Goal: Complete application form: Complete application form

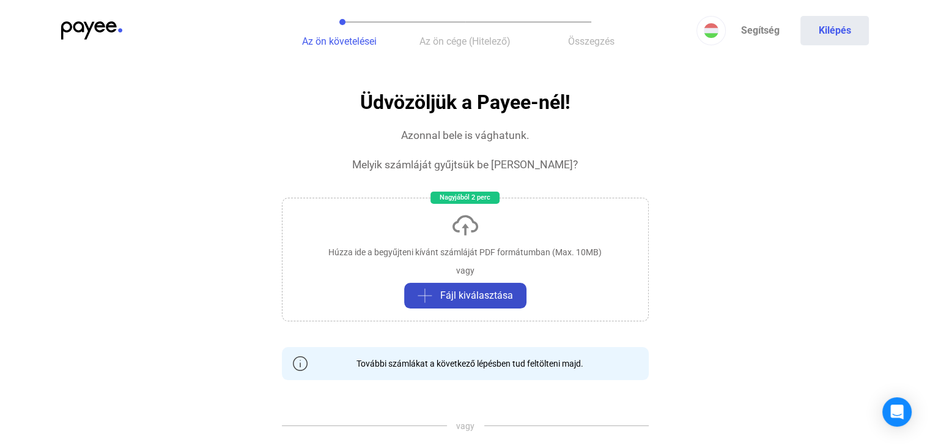
click at [478, 290] on span "Fájl kiválasztása" at bounding box center [476, 295] width 73 height 15
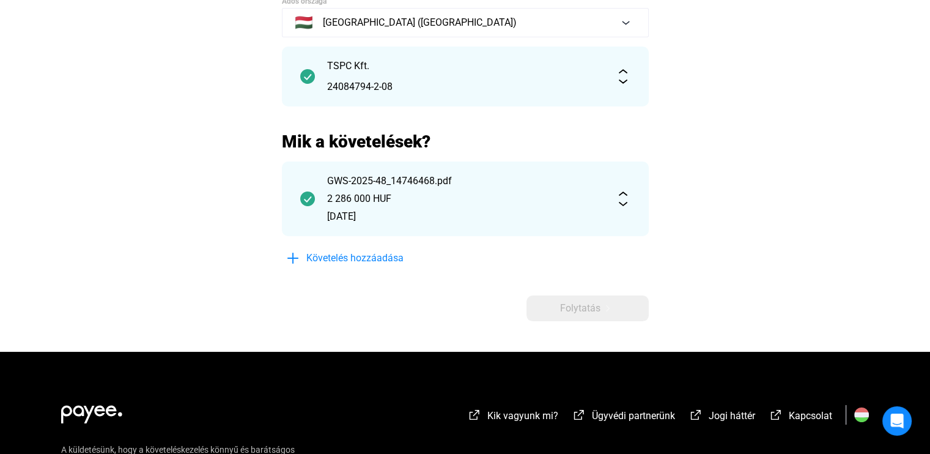
scroll to position [122, 0]
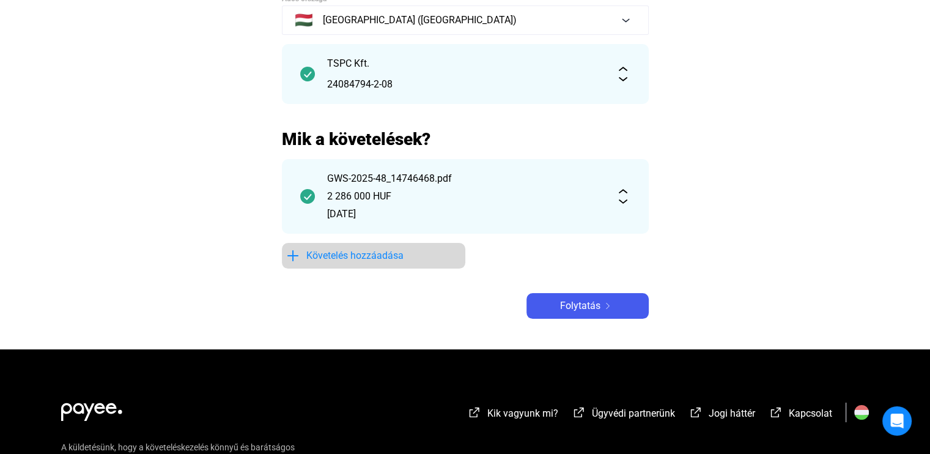
click at [361, 255] on span "Követelés hozzáadása" at bounding box center [354, 255] width 97 height 15
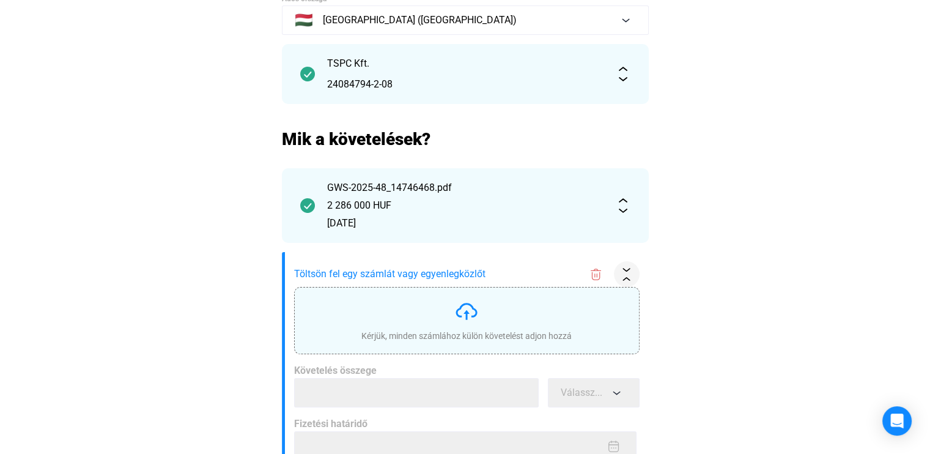
click at [477, 320] on img at bounding box center [466, 311] width 24 height 24
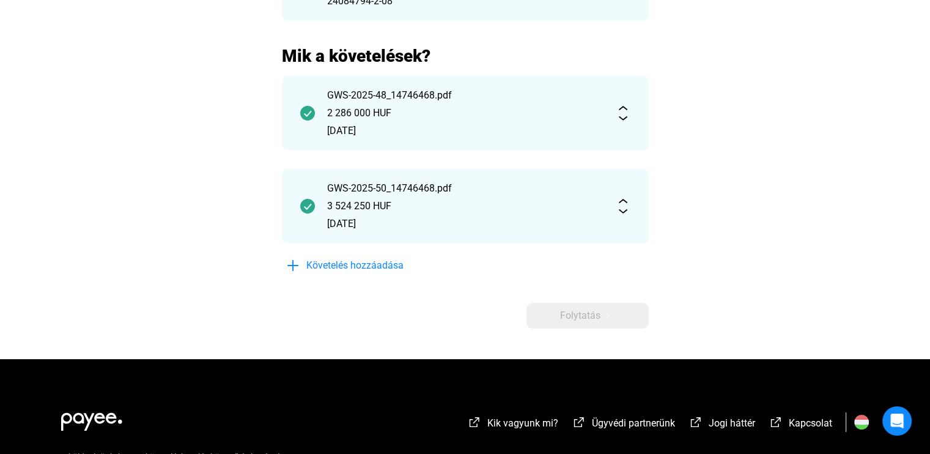
scroll to position [245, 0]
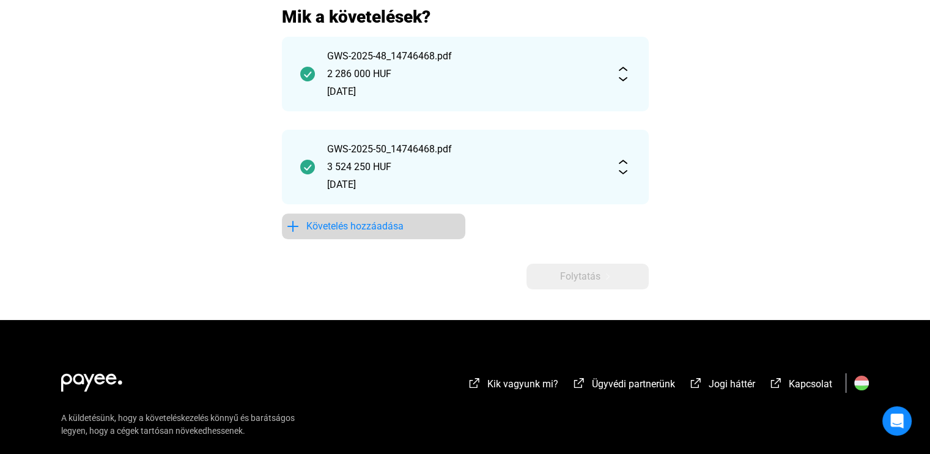
click at [343, 229] on span "Követelés hozzáadása" at bounding box center [354, 226] width 97 height 15
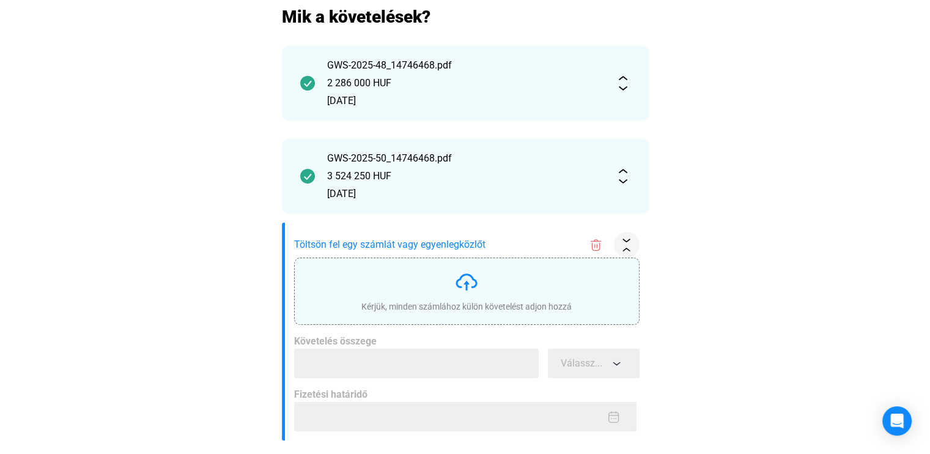
click at [454, 297] on div "Kérjük, minden számlához külön követelést adjon hozzá" at bounding box center [467, 291] width 210 height 43
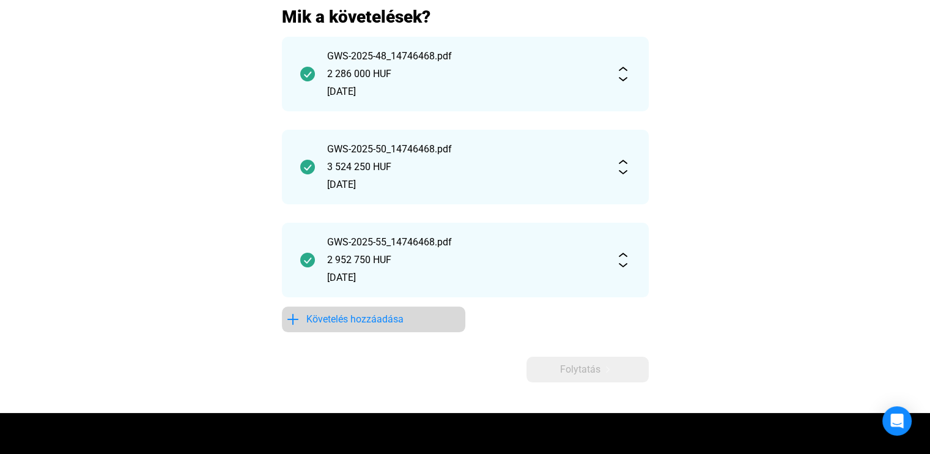
click at [379, 316] on span "Követelés hozzáadása" at bounding box center [354, 319] width 97 height 15
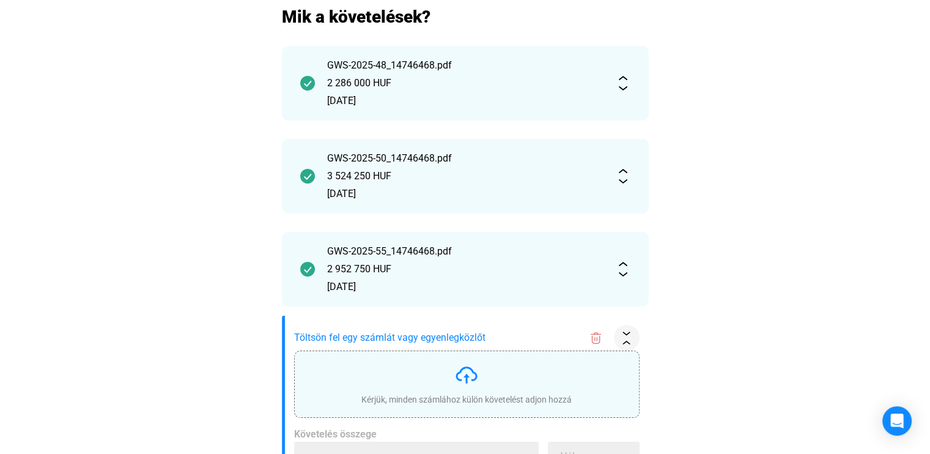
click at [458, 370] on img at bounding box center [466, 375] width 24 height 24
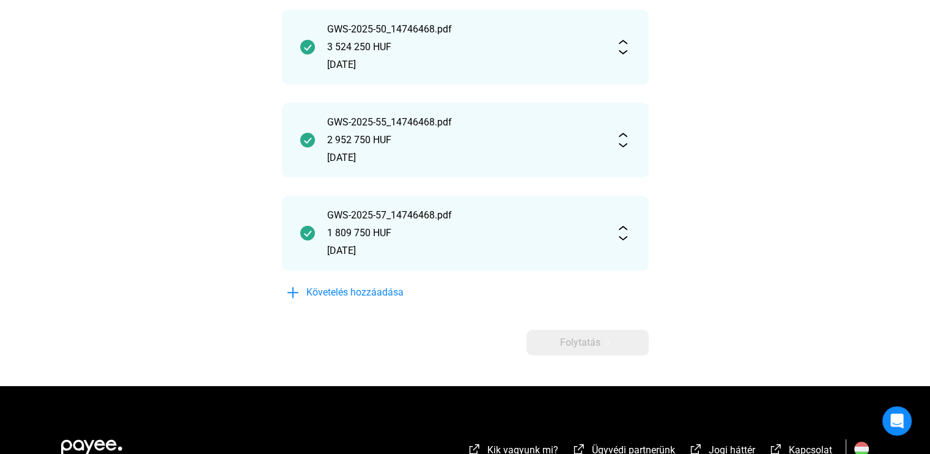
scroll to position [367, 0]
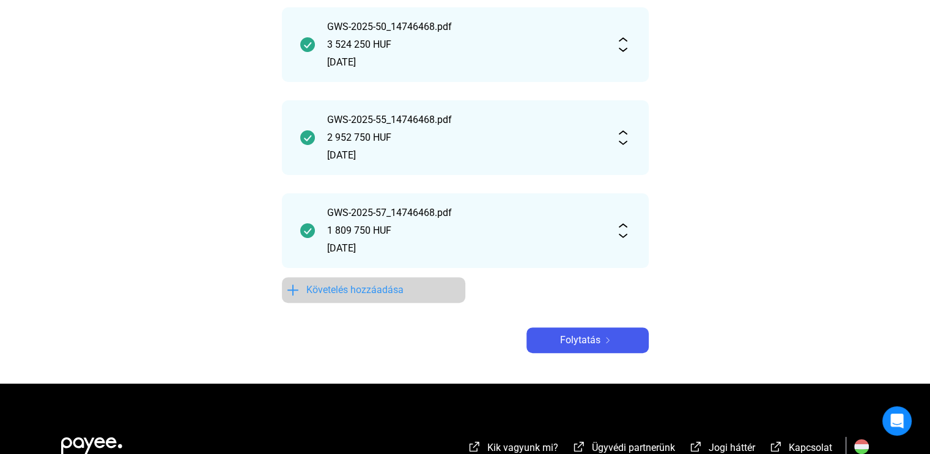
click at [337, 285] on span "Követelés hozzáadása" at bounding box center [354, 290] width 97 height 15
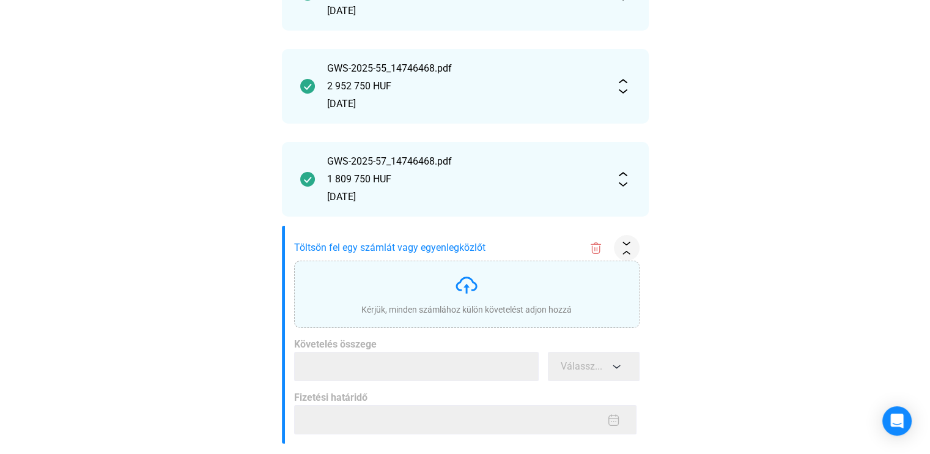
scroll to position [432, 0]
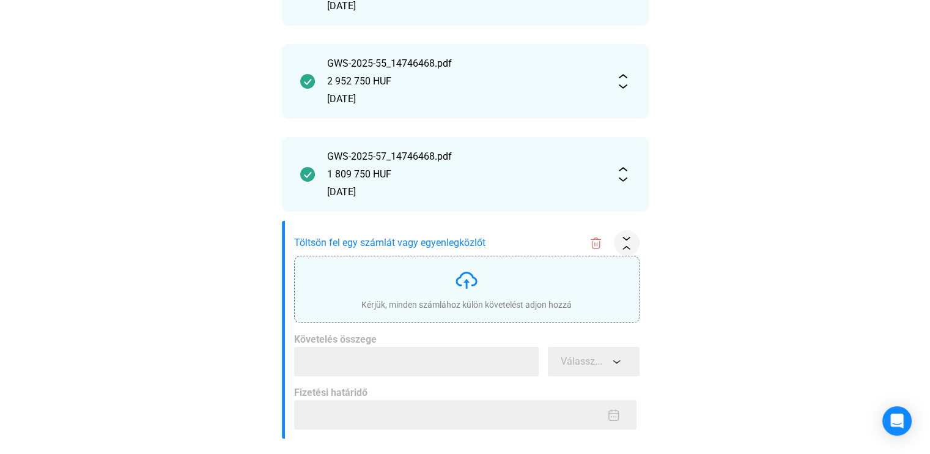
click at [469, 281] on img at bounding box center [466, 280] width 24 height 24
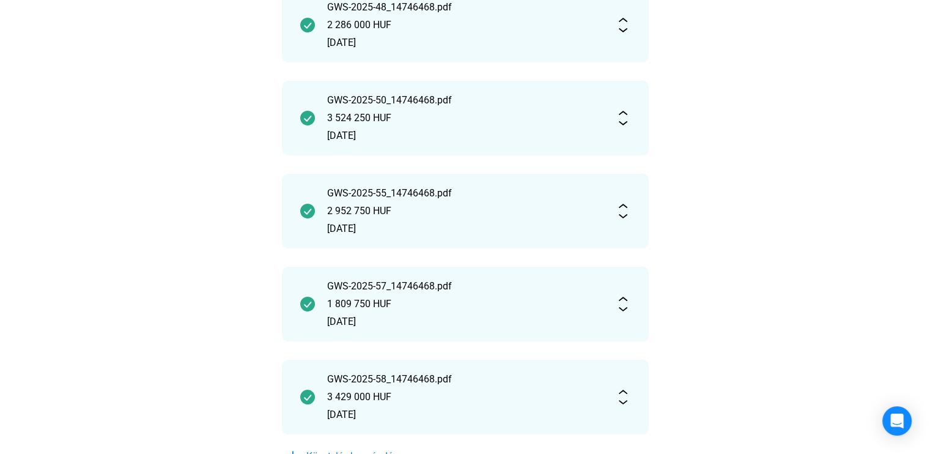
scroll to position [367, 0]
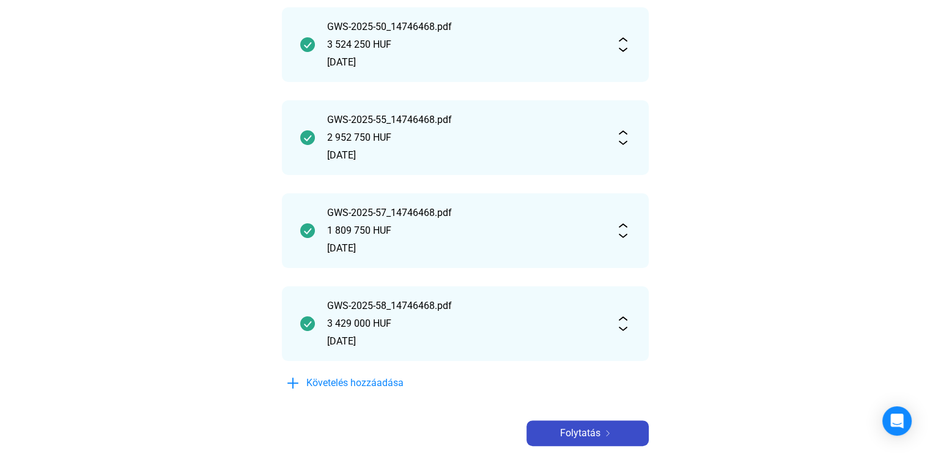
click at [604, 431] on img at bounding box center [608, 433] width 15 height 6
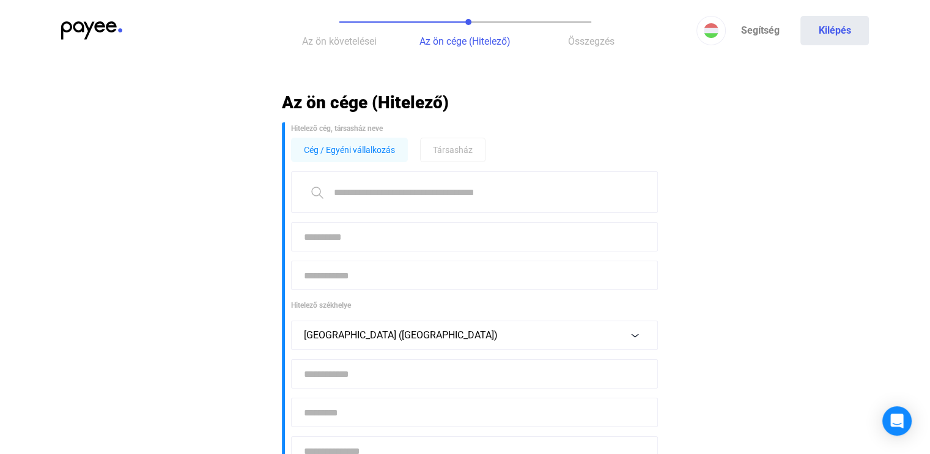
click at [418, 190] on input at bounding box center [474, 192] width 367 height 42
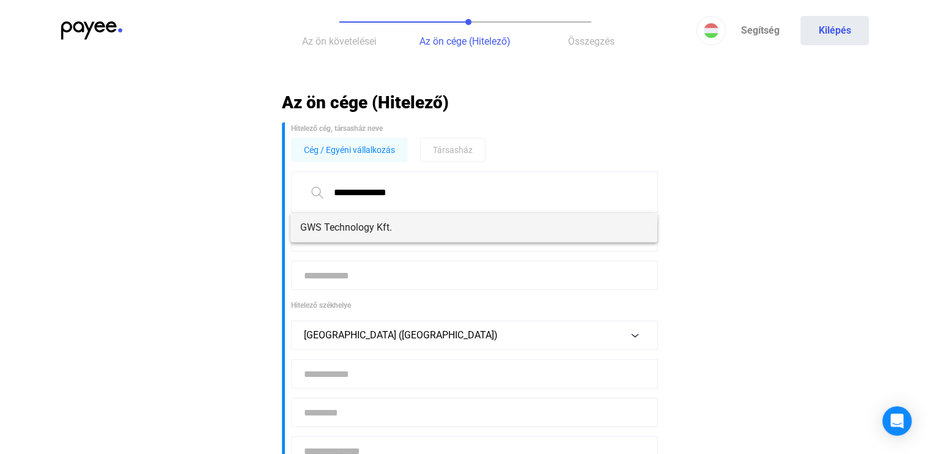
click at [333, 232] on span "GWS Technology Kft." at bounding box center [473, 227] width 347 height 15
type input "**********"
type input "****"
type input "*******"
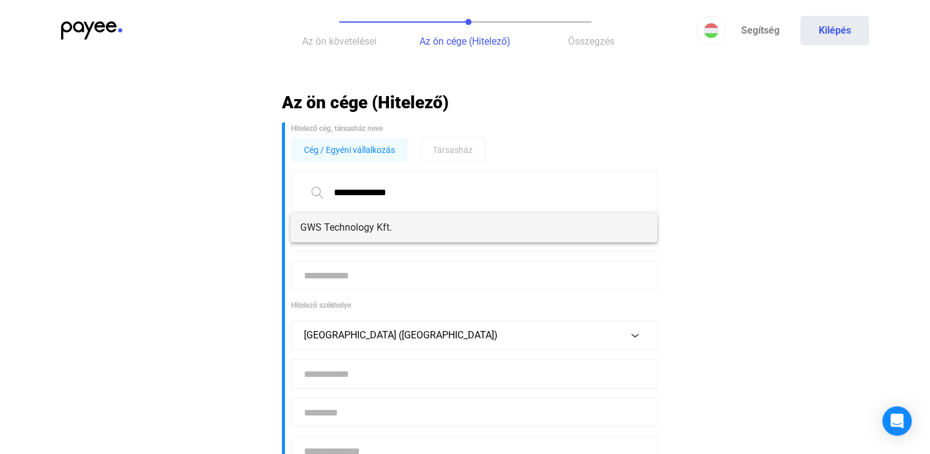
type input "**********"
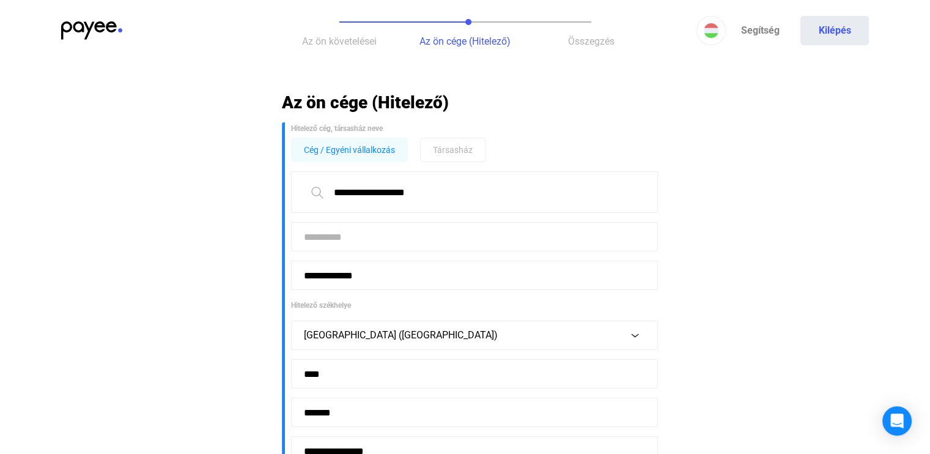
click at [355, 240] on input at bounding box center [474, 236] width 367 height 29
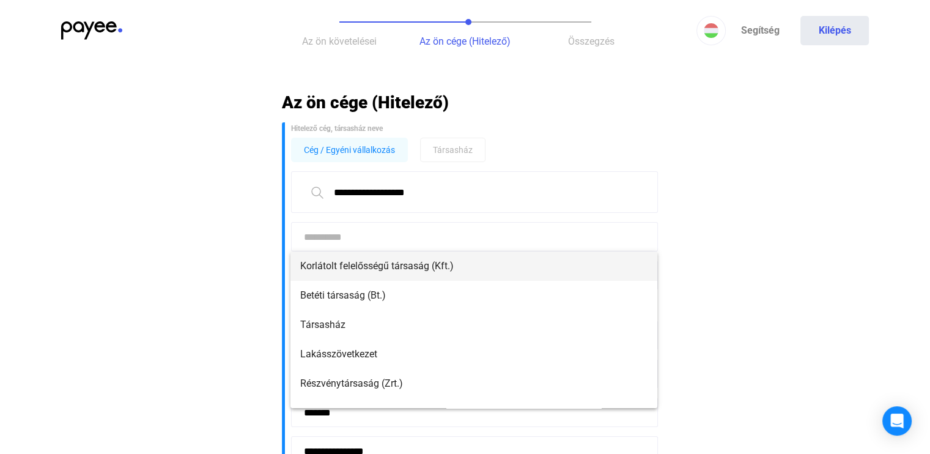
click at [355, 265] on span "Korlátolt felelősségű társaság (Kft.)" at bounding box center [473, 266] width 347 height 15
type input "**********"
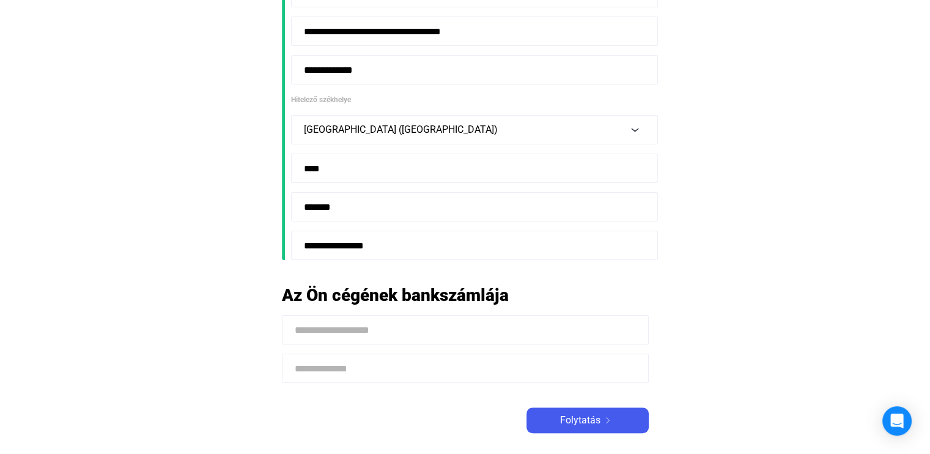
scroll to position [245, 0]
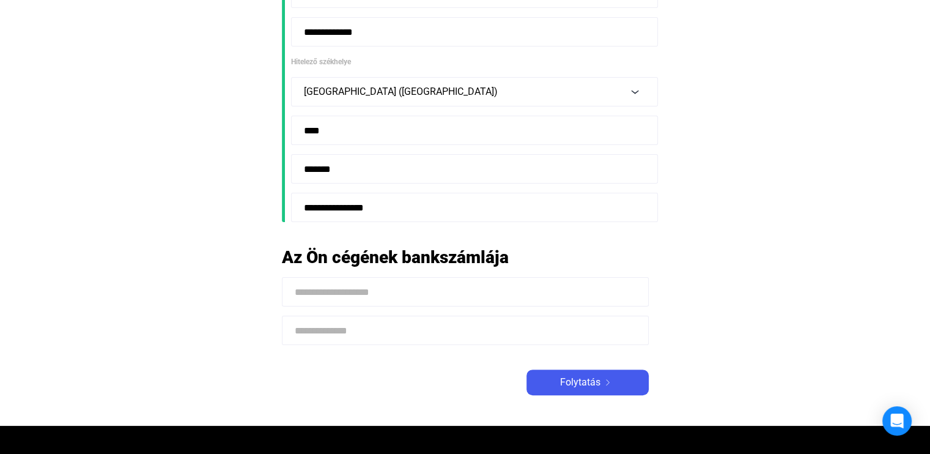
click at [412, 298] on input at bounding box center [465, 291] width 367 height 29
click at [604, 376] on div "Folytatás" at bounding box center [587, 382] width 115 height 15
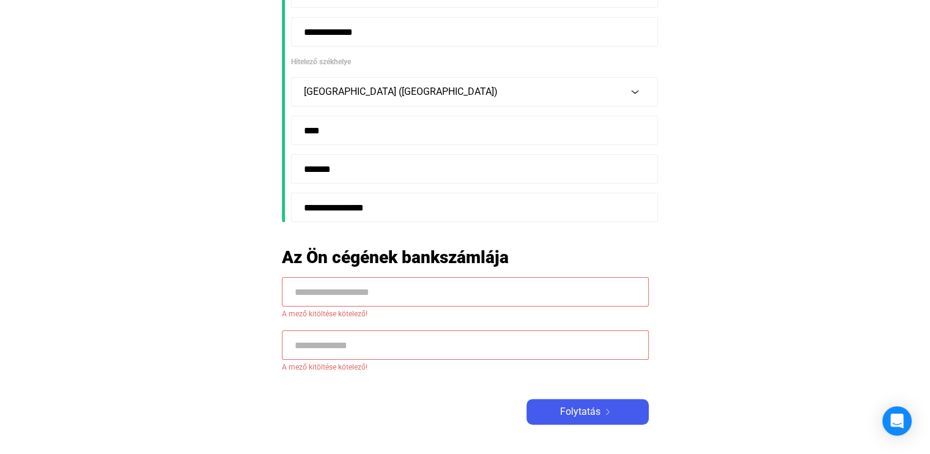
click at [318, 286] on input at bounding box center [465, 291] width 367 height 29
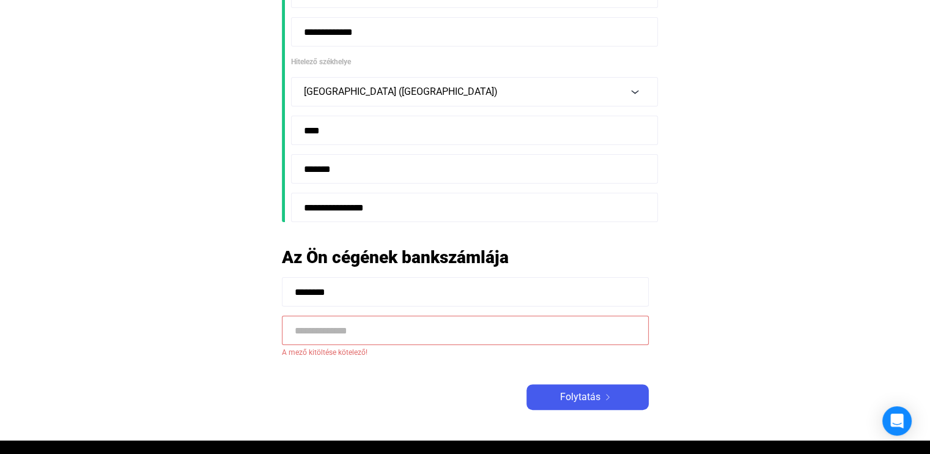
type input "********"
click at [316, 322] on input at bounding box center [465, 330] width 367 height 29
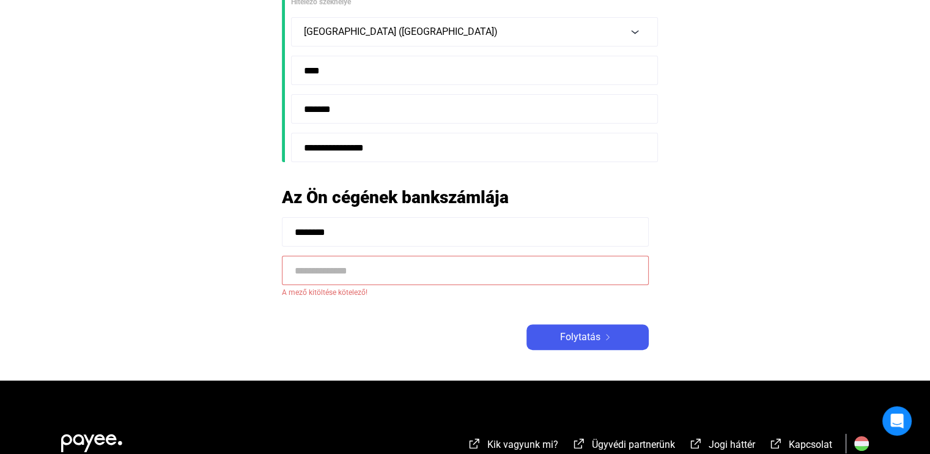
scroll to position [306, 0]
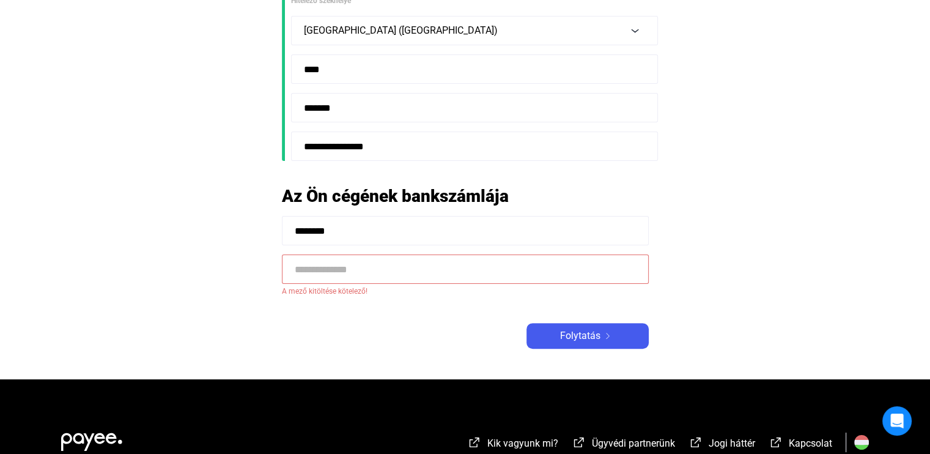
paste input "**********"
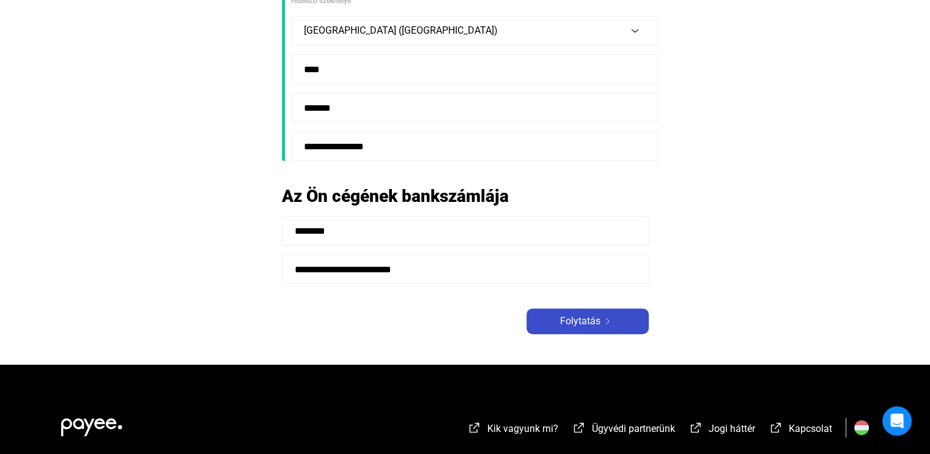
type input "**********"
click at [633, 316] on div "Folytatás" at bounding box center [587, 321] width 115 height 15
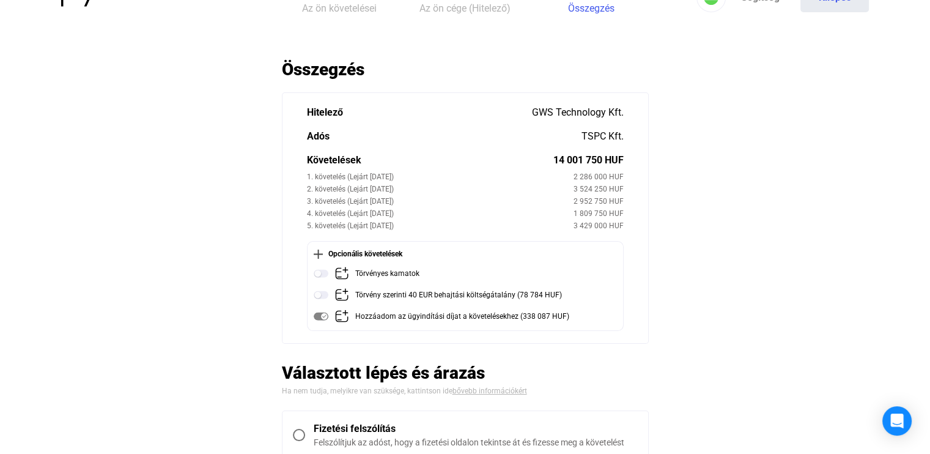
scroll to position [61, 0]
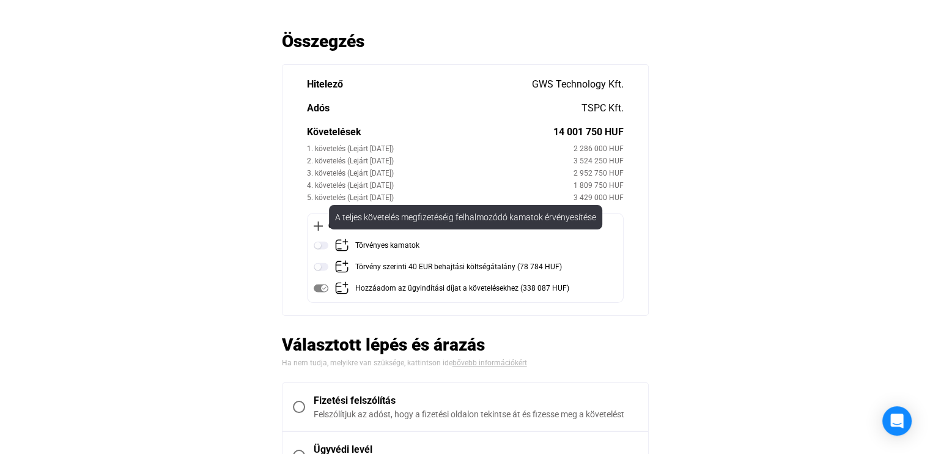
click at [327, 242] on img at bounding box center [321, 245] width 15 height 15
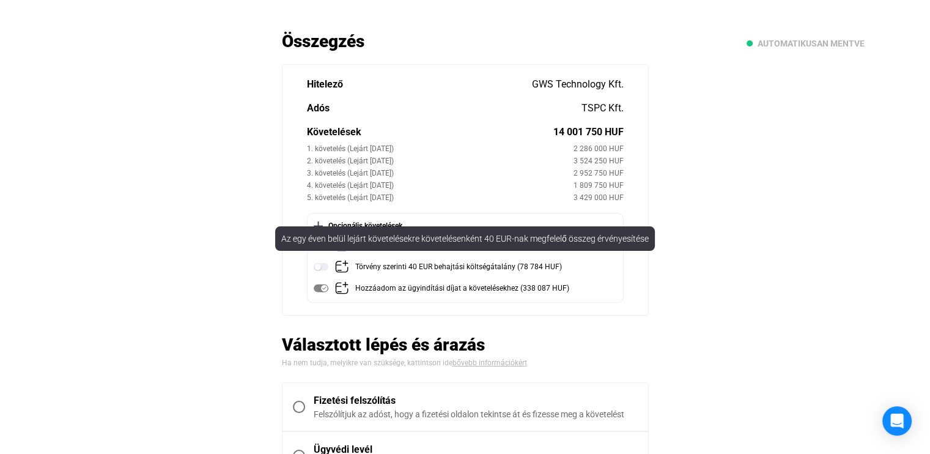
click at [324, 268] on img at bounding box center [321, 266] width 15 height 15
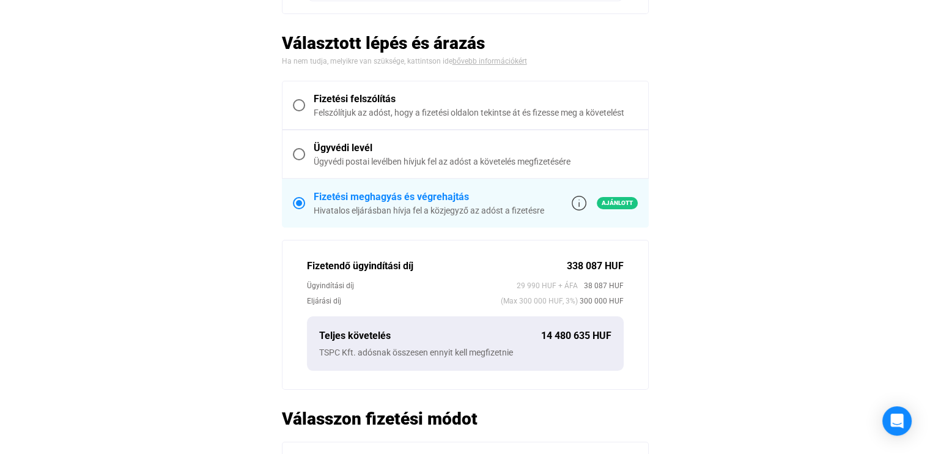
scroll to position [367, 0]
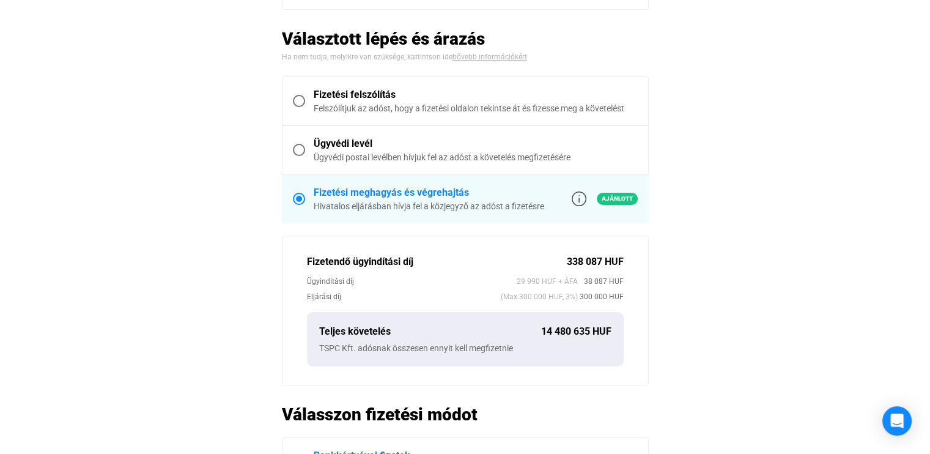
click at [301, 100] on span at bounding box center [299, 101] width 12 height 12
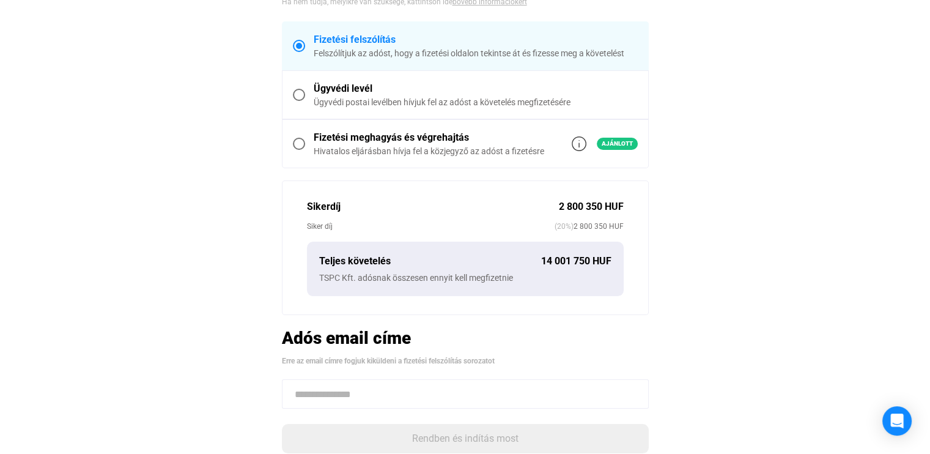
scroll to position [306, 0]
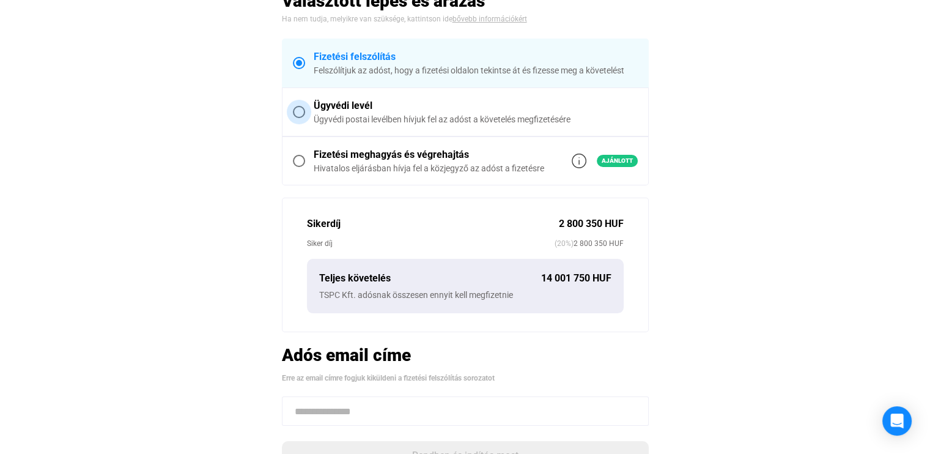
click at [299, 111] on span at bounding box center [299, 112] width 12 height 12
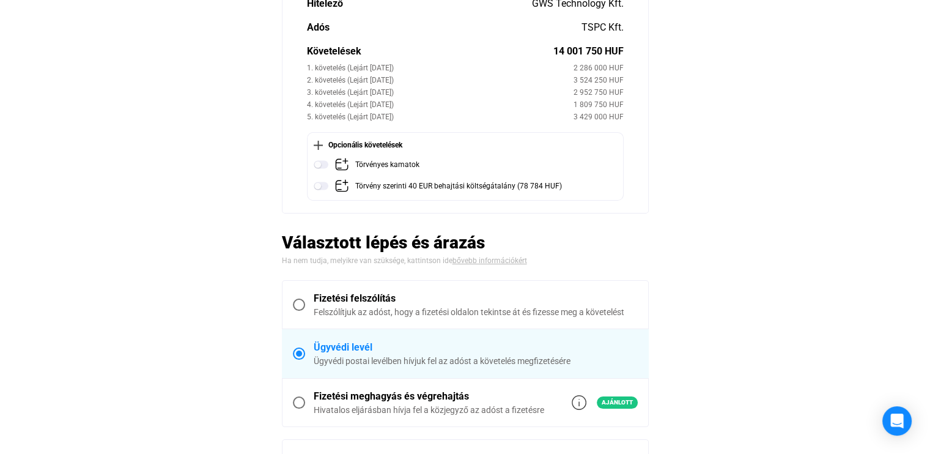
scroll to position [138, 0]
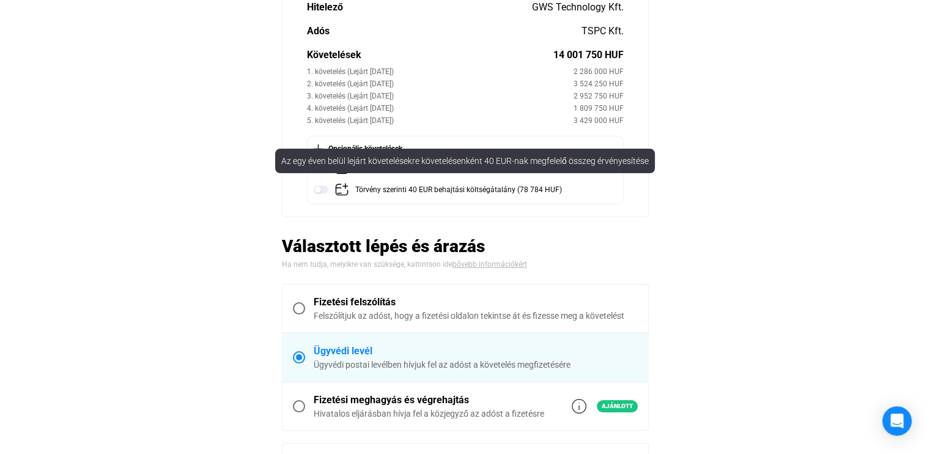
click at [325, 190] on img at bounding box center [321, 189] width 15 height 15
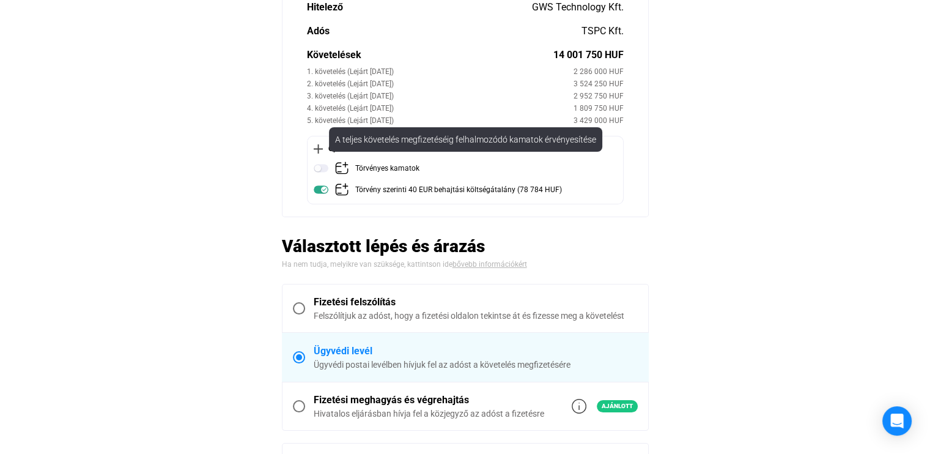
click at [325, 163] on img at bounding box center [321, 168] width 15 height 15
click at [316, 166] on img at bounding box center [321, 168] width 15 height 15
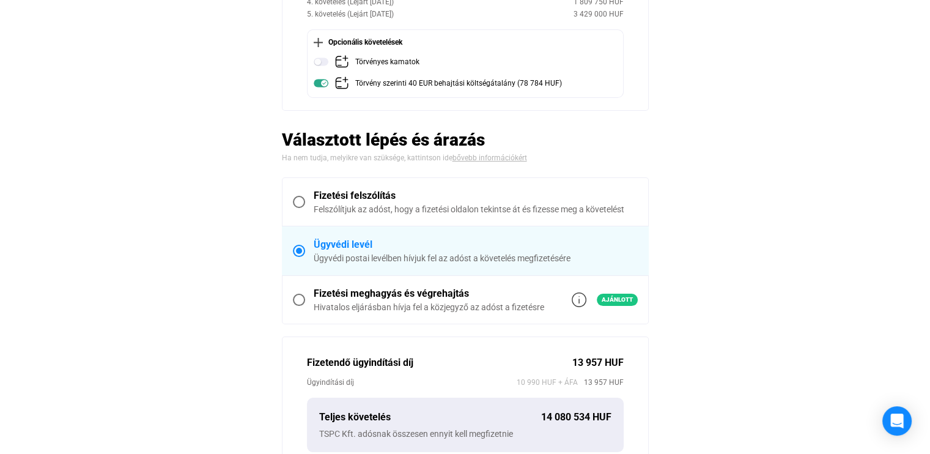
scroll to position [122, 0]
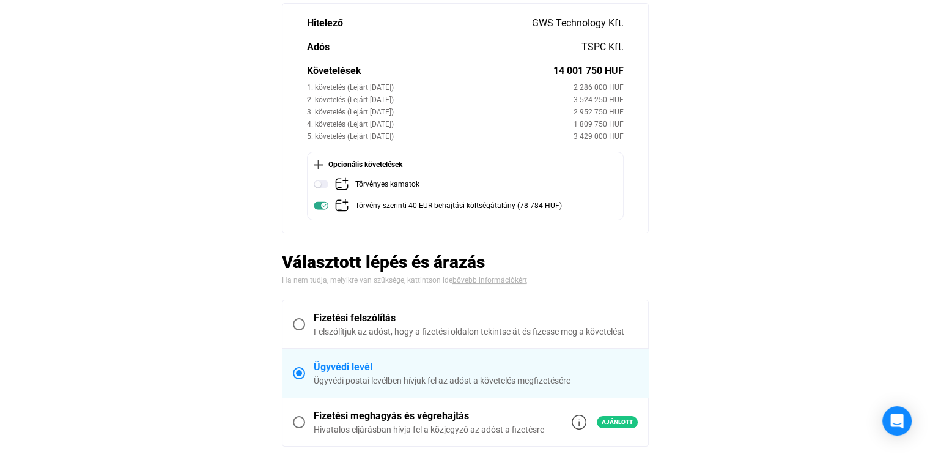
click at [316, 161] on img at bounding box center [318, 164] width 9 height 9
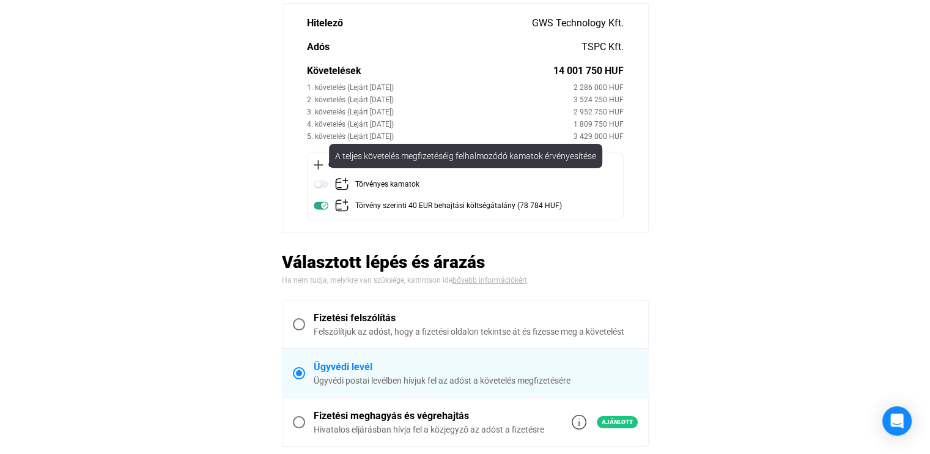
click at [347, 182] on img at bounding box center [342, 184] width 15 height 15
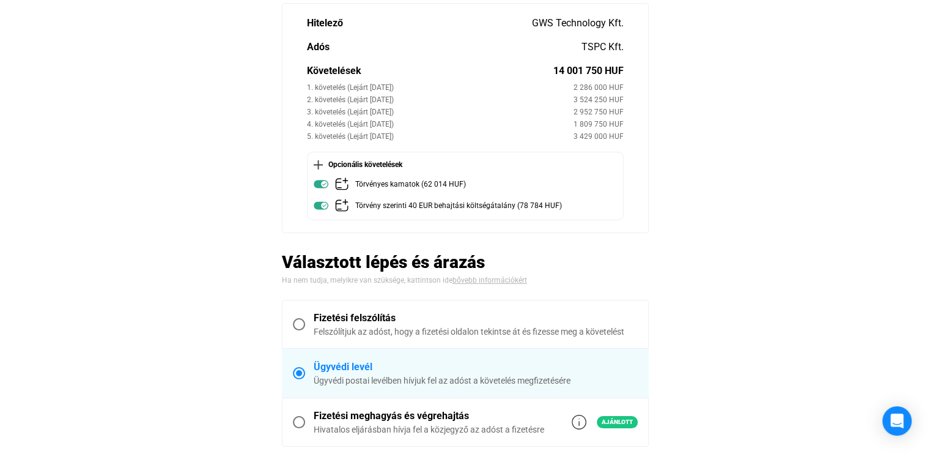
click at [369, 183] on div "Törvényes kamatok (62 014 HUF)" at bounding box center [410, 184] width 111 height 15
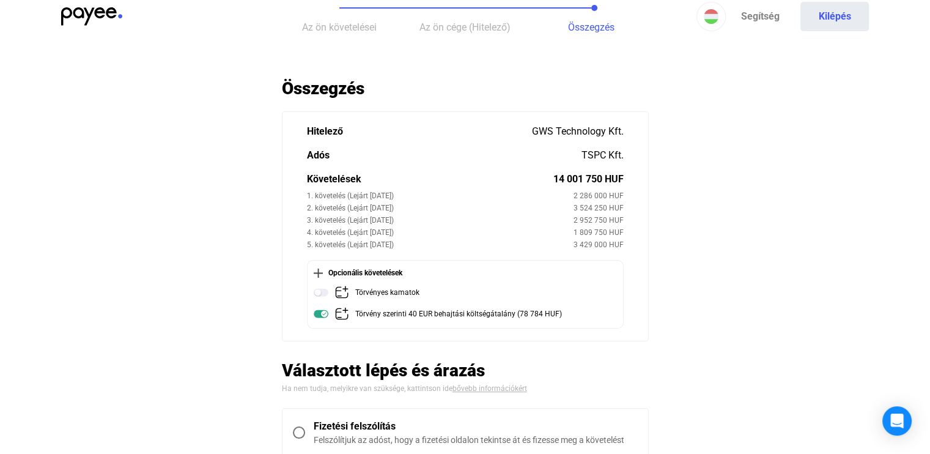
scroll to position [0, 0]
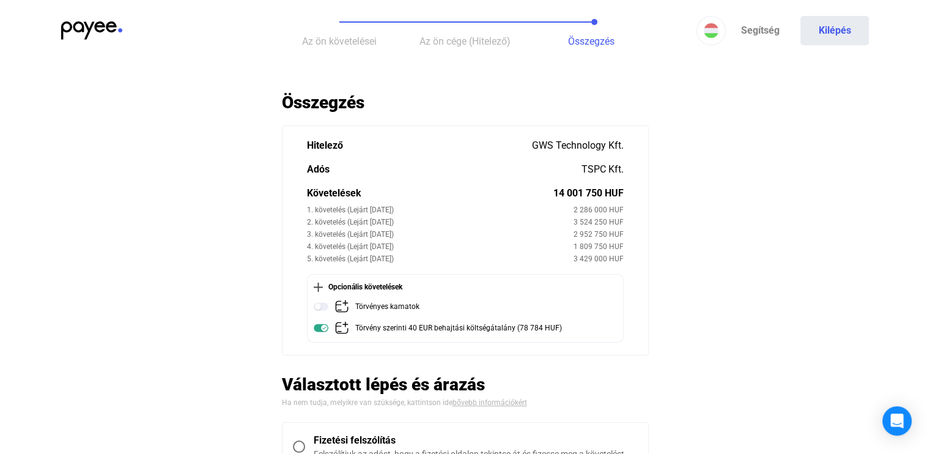
click at [455, 34] on button "Az ön cége (Hitelező)" at bounding box center [465, 30] width 126 height 61
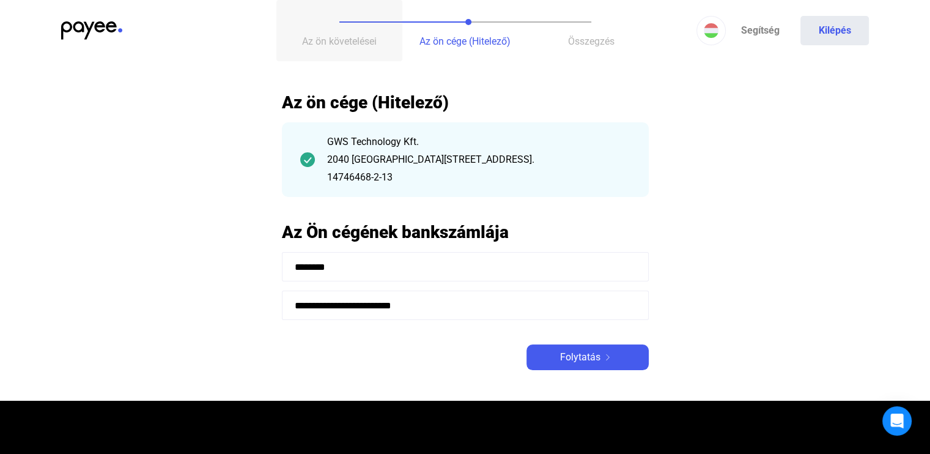
click at [333, 27] on button "Az ön követelései" at bounding box center [339, 30] width 126 height 61
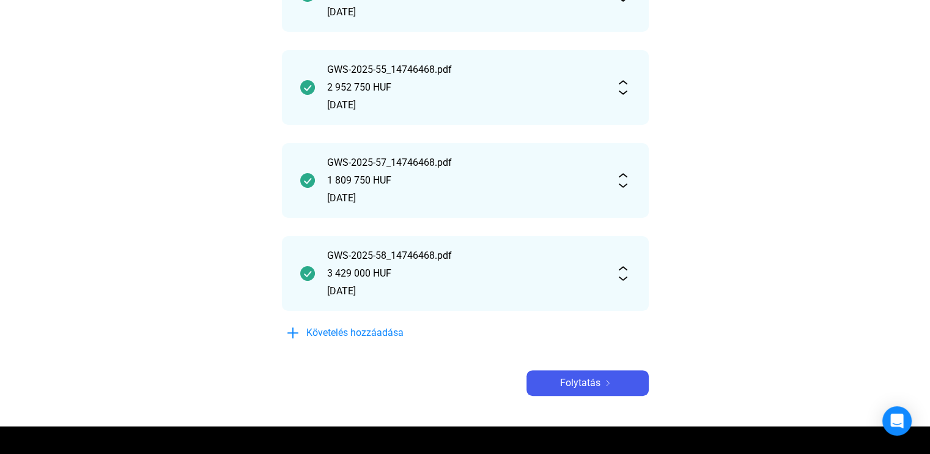
scroll to position [489, 0]
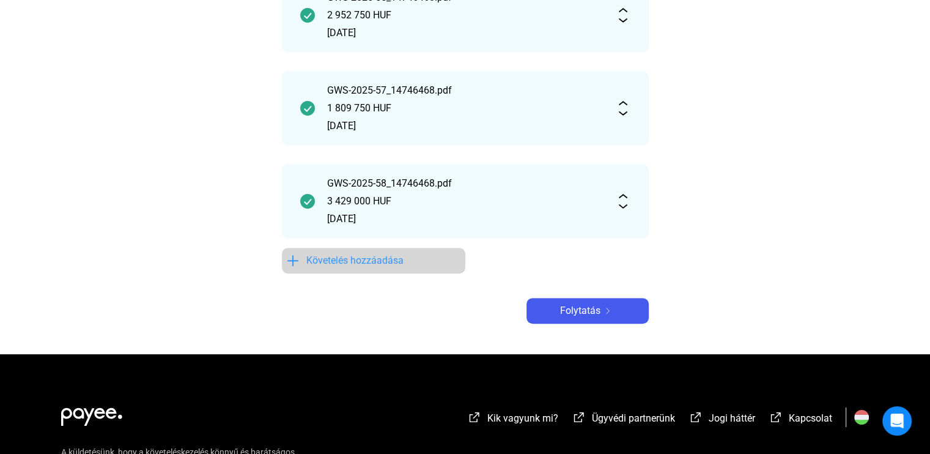
click at [343, 259] on span "Követelés hozzáadása" at bounding box center [354, 260] width 97 height 15
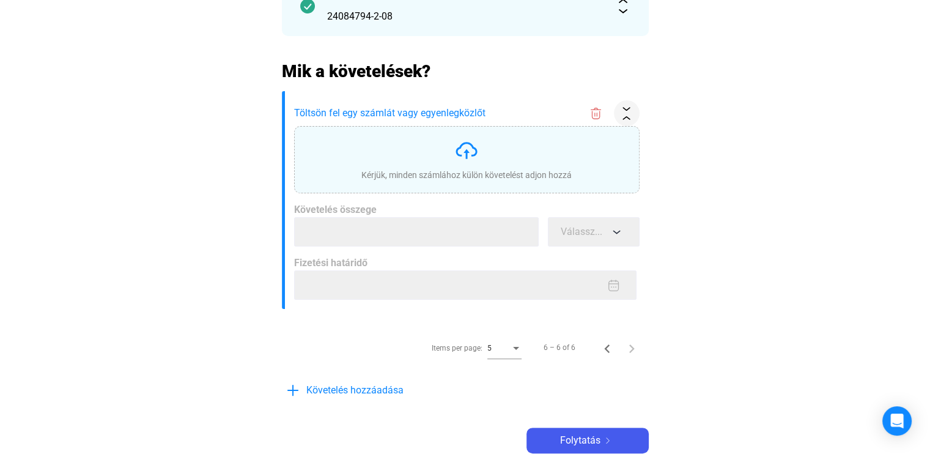
scroll to position [217, 0]
